Goal: Use online tool/utility: Utilize a website feature to perform a specific function

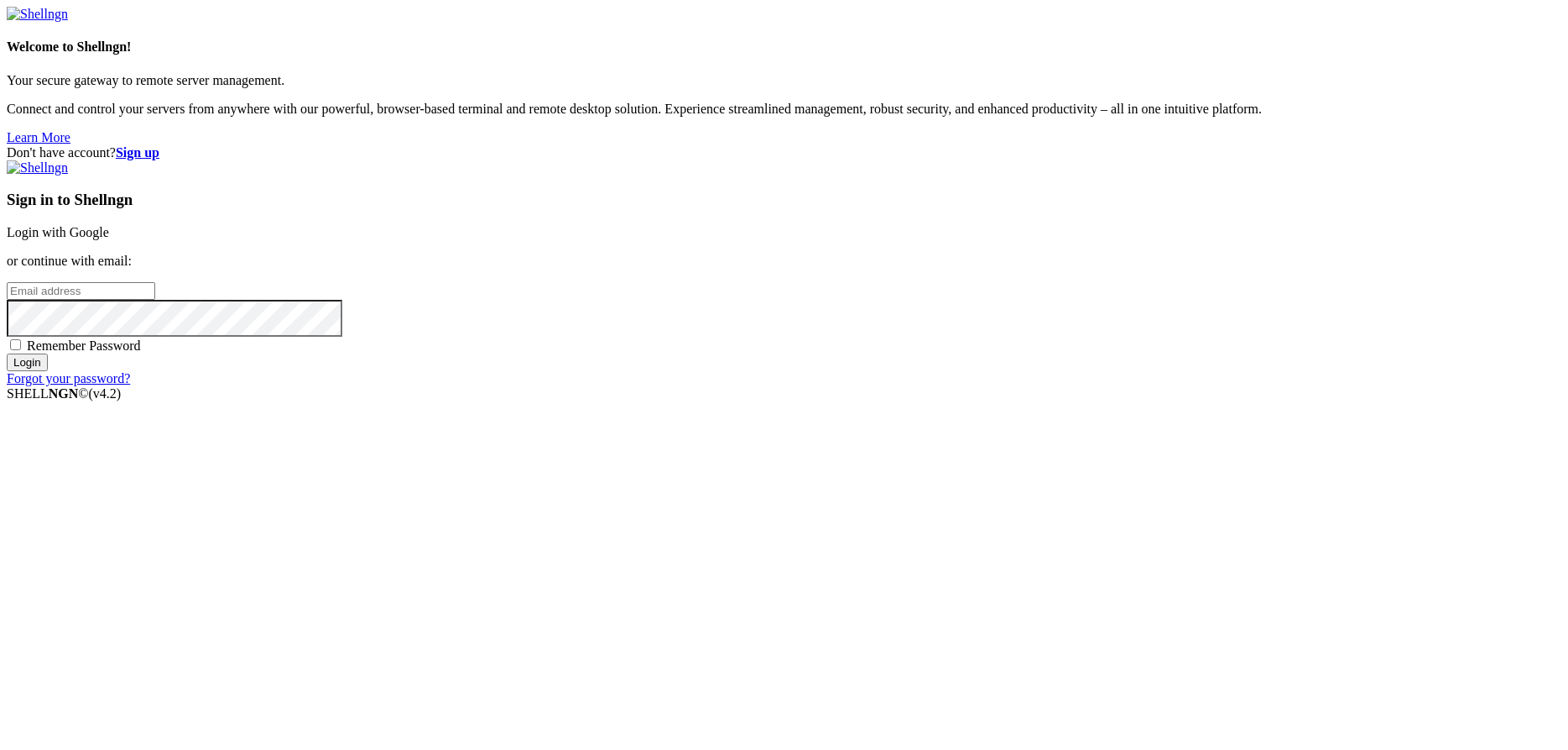
click at [109, 240] on link "Login with Google" at bounding box center [58, 232] width 103 height 14
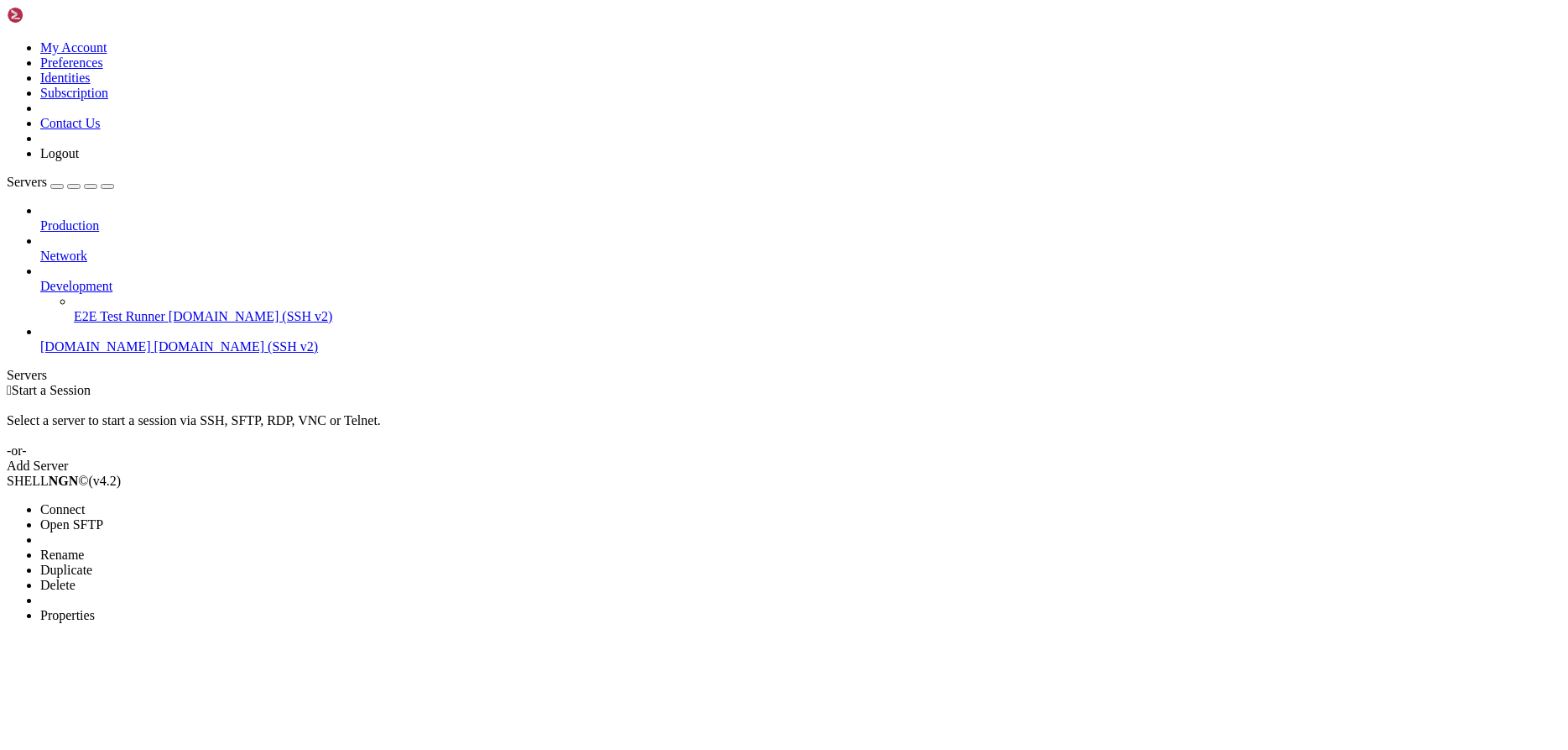
click at [177, 502] on li "Connect" at bounding box center [117, 510] width 153 height 15
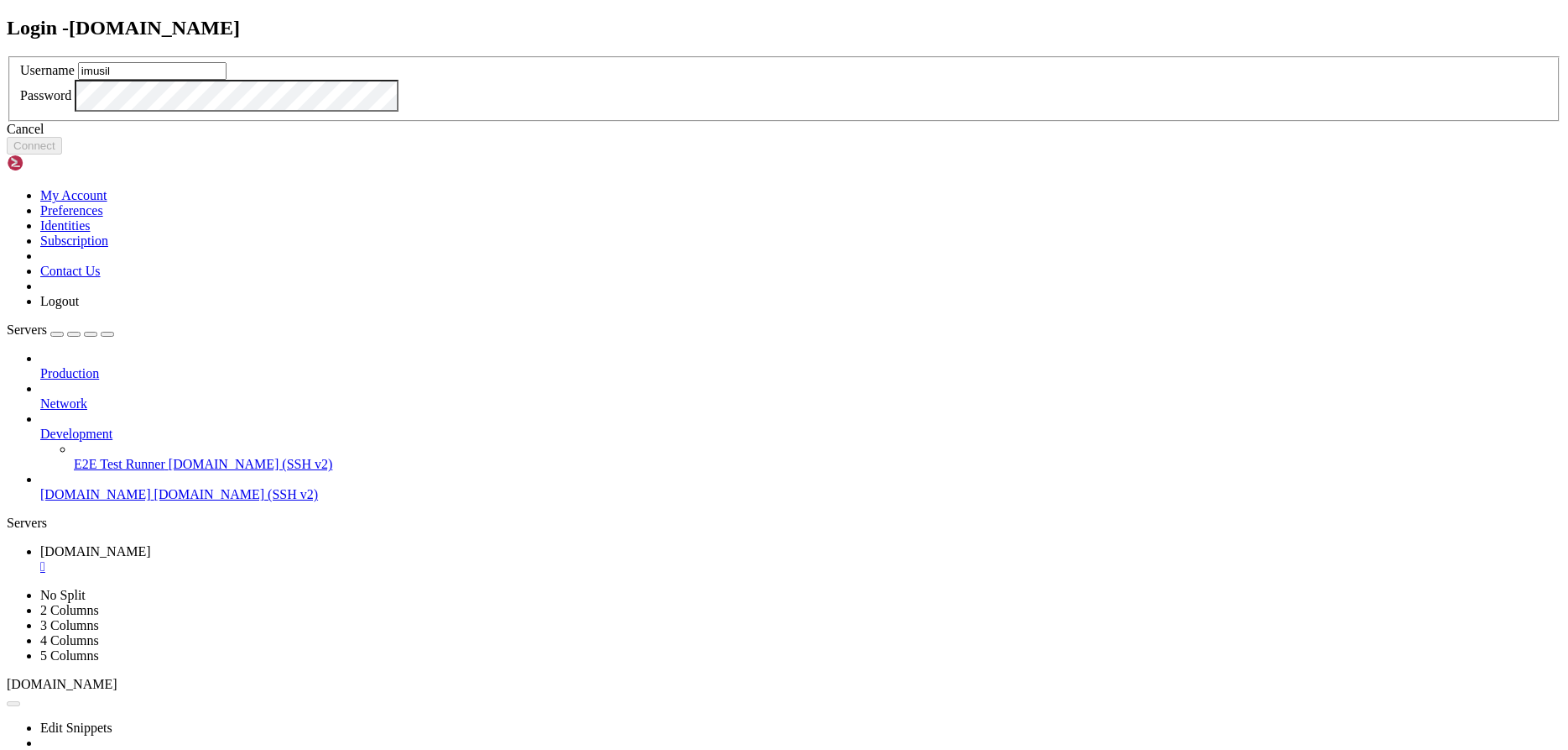
type input "imusil"
click button "Connect" at bounding box center [34, 145] width 55 height 18
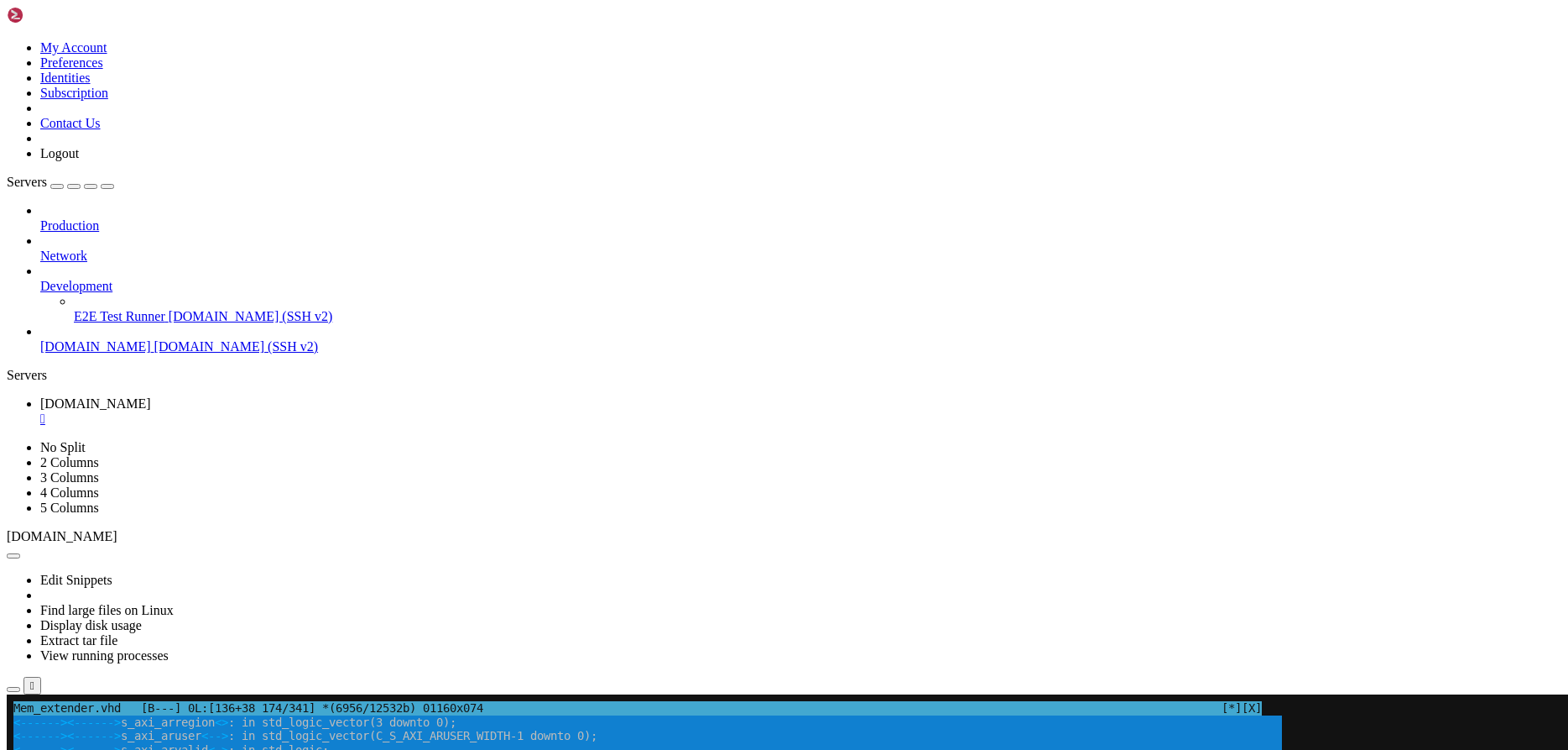
drag, startPoint x: 508, startPoint y: 1254, endPoint x: 12, endPoint y: 1250, distance: 496.0
drag, startPoint x: 13, startPoint y: 1253, endPoint x: 483, endPoint y: 1291, distance: 471.5
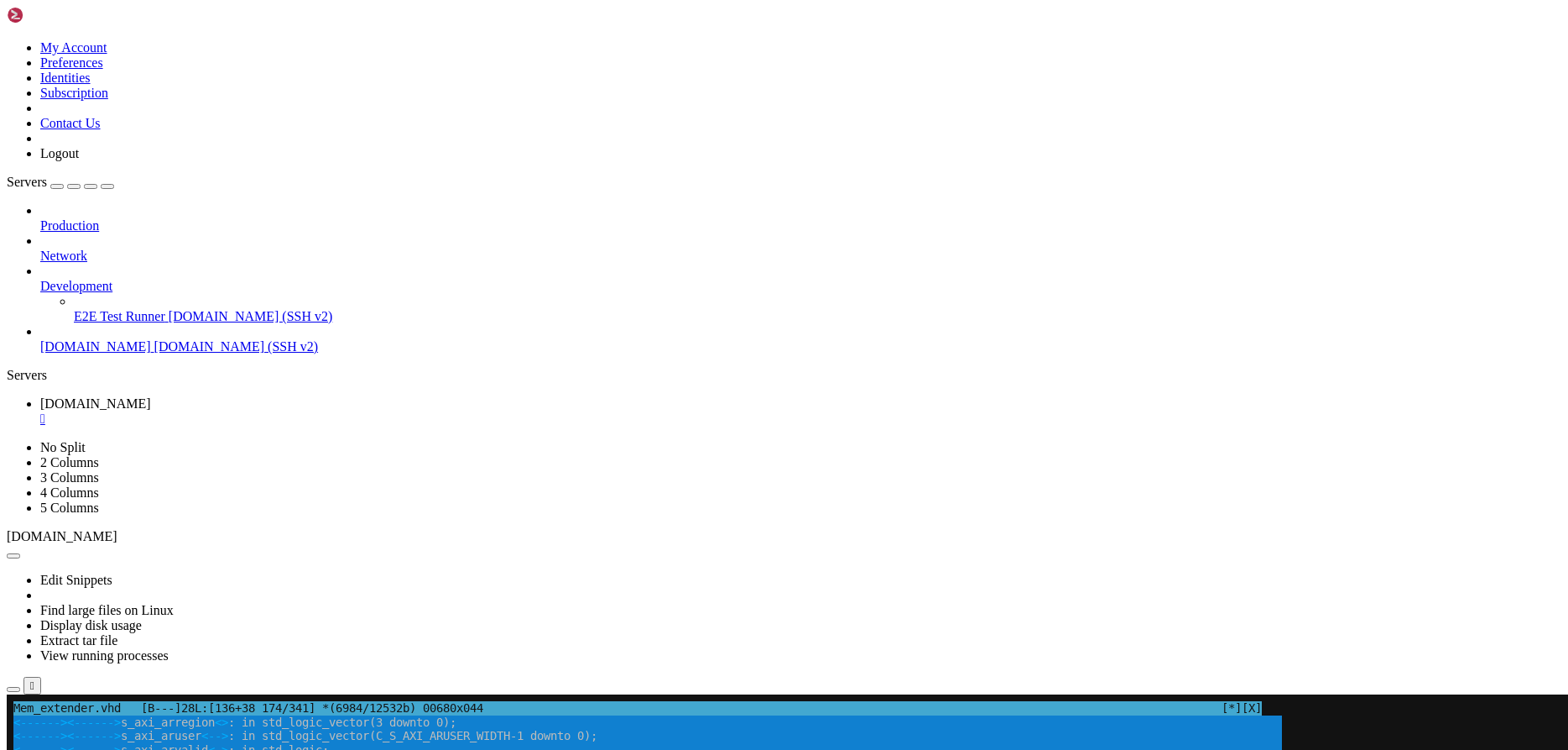
drag, startPoint x: 502, startPoint y: 1293, endPoint x: 105, endPoint y: 1250, distance: 399.3
drag, startPoint x: 14, startPoint y: 1253, endPoint x: 481, endPoint y: 1290, distance: 468.5
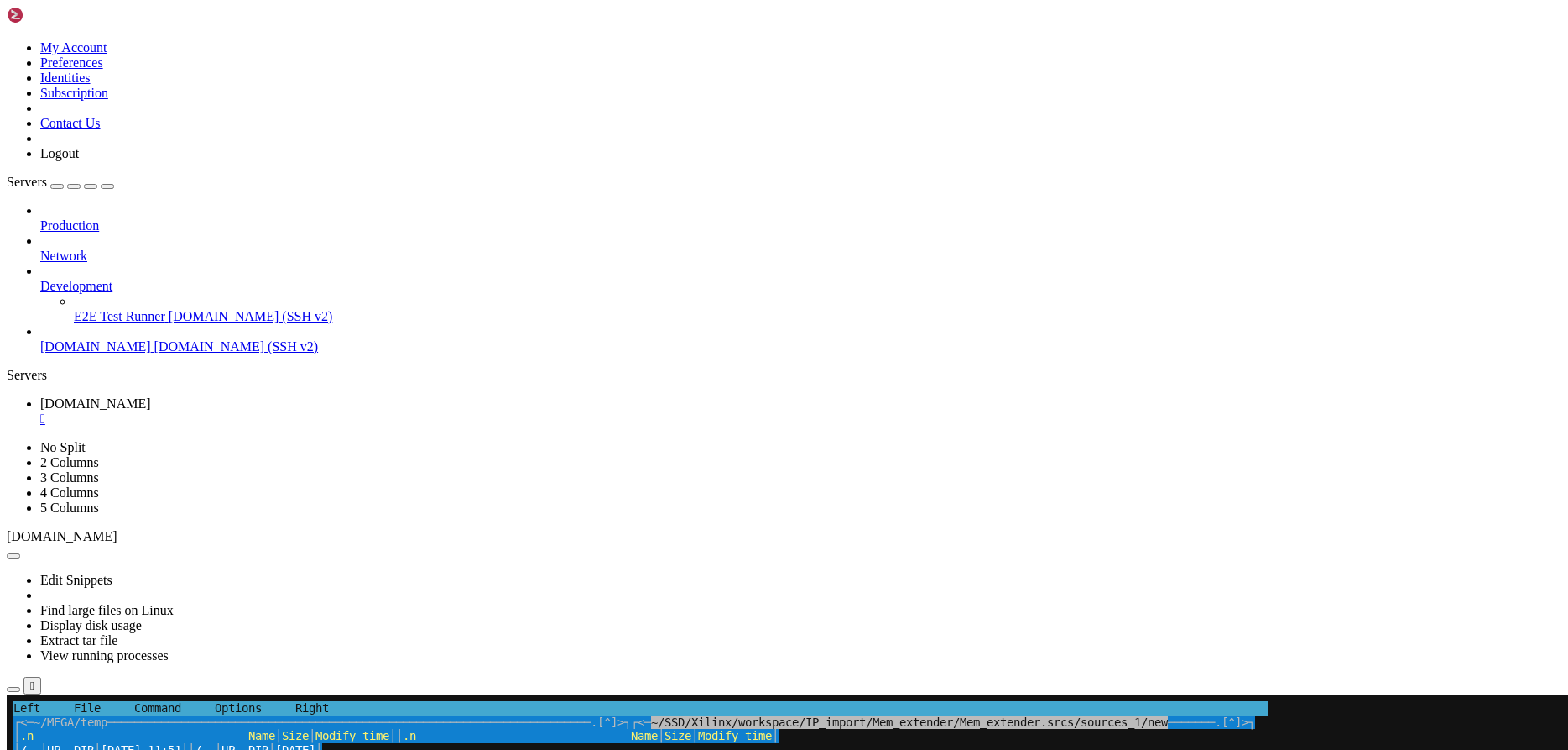
click at [215, 744] on span "/.." at bounding box center [205, 750] width 20 height 14
